Goal: Task Accomplishment & Management: Complete application form

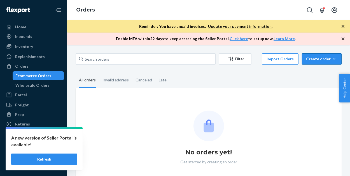
click at [329, 58] on div "Create order" at bounding box center [321, 59] width 31 height 6
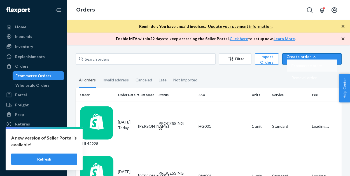
click at [321, 68] on span "Ecommerce order" at bounding box center [307, 66] width 31 height 4
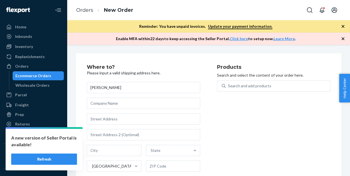
type input "[PERSON_NAME]"
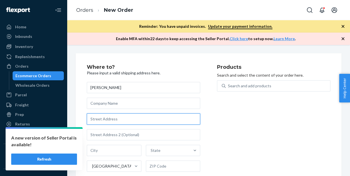
paste input "[STREET_ADDRESS]"
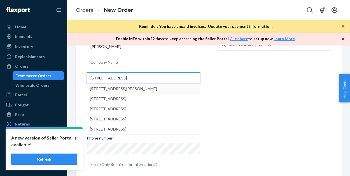
scroll to position [42, 0]
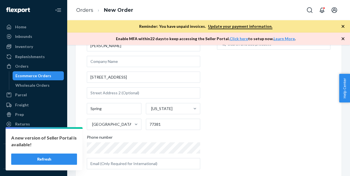
type input "[STREET_ADDRESS]"
type input "Spring"
type input "77381"
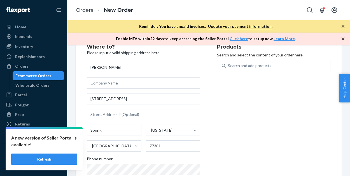
scroll to position [20, 0]
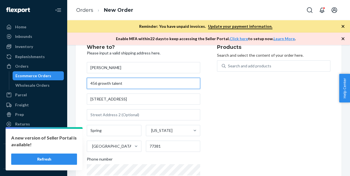
type input "456 growth talent"
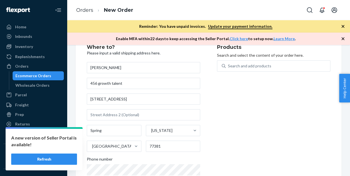
click at [210, 115] on div "Where to? Please input a valid shipping address here. [PERSON_NAME] [STREET_ADD…" at bounding box center [152, 120] width 130 height 151
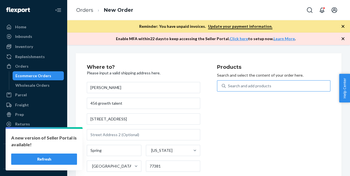
scroll to position [0, 0]
click at [243, 88] on div "Search and add products" at bounding box center [278, 86] width 105 height 10
click at [229, 88] on input "Search and add products" at bounding box center [228, 86] width 1 height 6
type input "b"
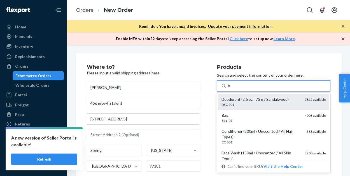
click at [259, 103] on div "DEO001" at bounding box center [261, 104] width 79 height 5
click at [231, 89] on input "b" at bounding box center [229, 86] width 3 height 6
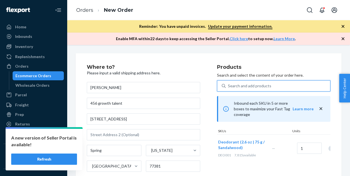
click at [245, 85] on div "Search and add products" at bounding box center [249, 86] width 43 height 6
click at [229, 85] on input "0 results available. Select is focused ,type to refine list, press Down to open…" at bounding box center [228, 86] width 1 height 6
type input "b"
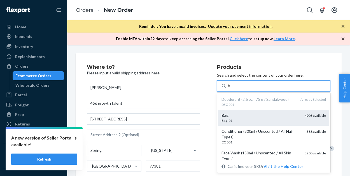
click at [237, 119] on div "Bag -01" at bounding box center [261, 120] width 79 height 5
click at [231, 89] on input "b" at bounding box center [229, 86] width 3 height 6
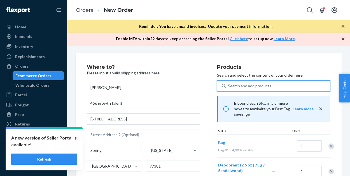
click at [236, 84] on div "Search and add products" at bounding box center [249, 86] width 43 height 6
click at [229, 84] on input "0 results available. Select is focused ,type to refine list, press Down to open…" at bounding box center [228, 86] width 1 height 6
type input "b"
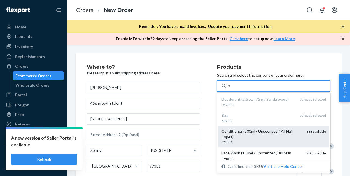
click at [228, 136] on div "Conditioner (300ml / Unscented / All Hair Types)" at bounding box center [262, 133] width 81 height 11
click at [228, 89] on input "b" at bounding box center [229, 86] width 3 height 6
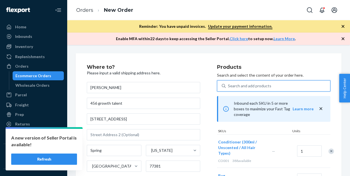
click at [231, 85] on div "Search and add products" at bounding box center [249, 86] width 43 height 6
click at [229, 85] on input "0 results available. Use Up and Down to choose options, press Enter to select t…" at bounding box center [228, 86] width 1 height 6
type input "b"
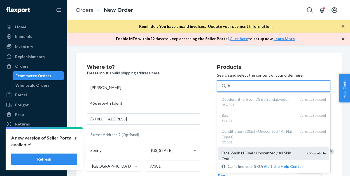
click at [229, 154] on div "Face Wash (150ml / Unscented / All Skin Types)" at bounding box center [261, 155] width 79 height 11
click at [229, 89] on input "b" at bounding box center [229, 86] width 3 height 6
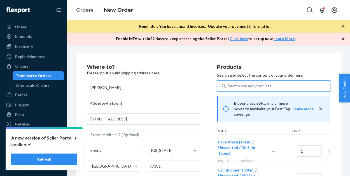
click at [231, 85] on div "Search and add products" at bounding box center [249, 86] width 43 height 6
click at [229, 85] on input "0 results available. Select is focused ,type to refine list, press Down to open…" at bounding box center [228, 86] width 1 height 6
type input "b"
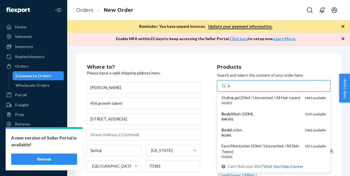
scroll to position [78, 0]
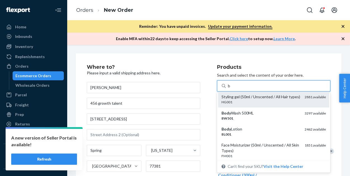
click at [244, 99] on div "HG001" at bounding box center [261, 101] width 79 height 5
click at [231, 89] on input "b" at bounding box center [229, 86] width 3 height 6
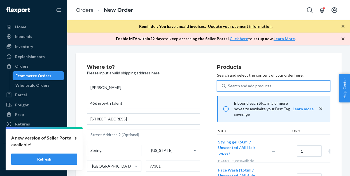
click at [239, 86] on div "Search and add products" at bounding box center [249, 86] width 43 height 6
click at [229, 86] on input "0 results available. Select is focused ,type to refine list, press Down to open…" at bounding box center [228, 86] width 1 height 6
type input "b"
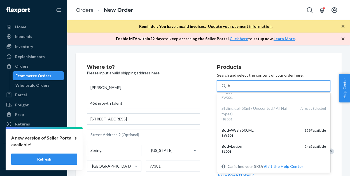
scroll to position [99, 0]
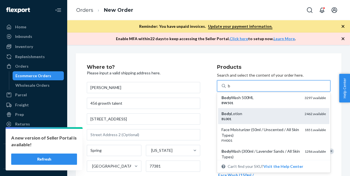
click at [240, 115] on div "Body Lotion" at bounding box center [261, 114] width 79 height 6
click at [231, 89] on input "b" at bounding box center [229, 86] width 3 height 6
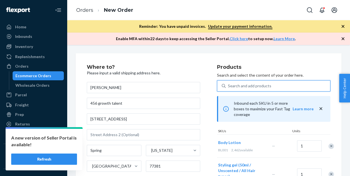
click at [237, 85] on div "Search and add products" at bounding box center [249, 86] width 43 height 6
click at [229, 85] on input "0 results available. Select is focused ,type to refine list, press Down to open…" at bounding box center [228, 86] width 1 height 6
type input "b"
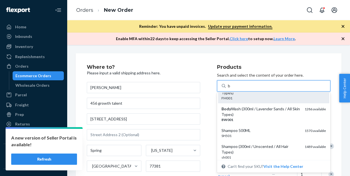
scroll to position [143, 0]
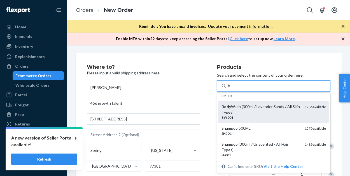
click at [244, 109] on div "Body Wash (300ml / Lavender Sands / All Skin Types)" at bounding box center [261, 109] width 79 height 11
click at [231, 89] on input "b" at bounding box center [229, 86] width 3 height 6
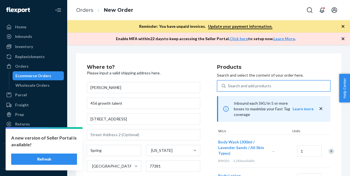
click at [242, 86] on div "Search and add products" at bounding box center [249, 86] width 43 height 6
click at [229, 86] on input "0 results available. Select is focused ,type to refine list, press Down to open…" at bounding box center [228, 86] width 1 height 6
type input "b"
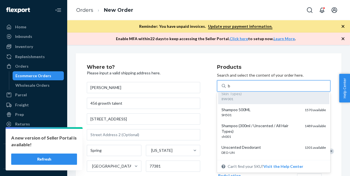
scroll to position [170, 0]
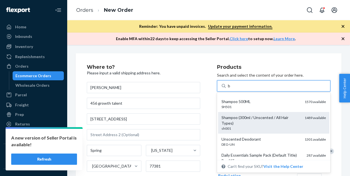
click at [239, 126] on div "sh001" at bounding box center [261, 128] width 79 height 5
click at [231, 89] on input "b" at bounding box center [229, 86] width 3 height 6
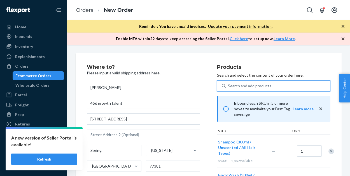
click at [237, 87] on div "Search and add products" at bounding box center [249, 86] width 43 height 6
click at [229, 87] on input "0 results available. Use Up and Down to choose options, press Enter to select t…" at bounding box center [228, 86] width 1 height 6
type input "b"
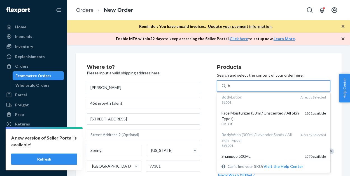
scroll to position [114, 0]
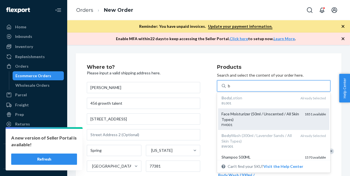
click at [252, 120] on div "Face Moisturizer (50ml / Unscented / All Skin Types)" at bounding box center [261, 116] width 79 height 11
click at [231, 89] on input "b" at bounding box center [229, 86] width 3 height 6
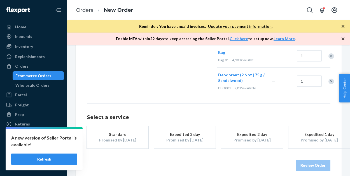
scroll to position [311, 0]
click at [126, 137] on div "Promised by [DATE]" at bounding box center [117, 140] width 45 height 6
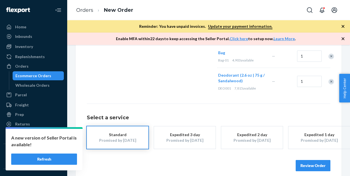
click at [305, 160] on button "Review Order" at bounding box center [313, 165] width 35 height 11
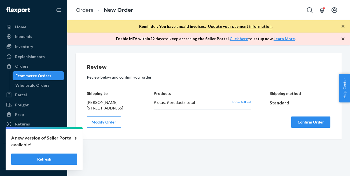
scroll to position [0, 0]
click at [304, 128] on button "Confirm Order" at bounding box center [310, 121] width 39 height 11
